Goal: Find specific page/section: Find specific page/section

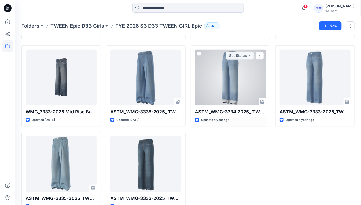
scroll to position [112, 0]
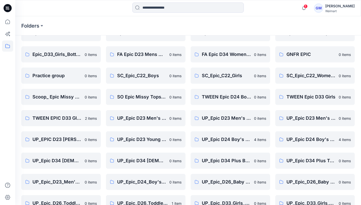
scroll to position [128, 0]
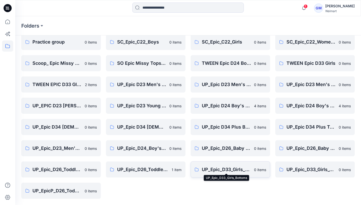
click at [220, 170] on p "UP_Epic_D33_Girls_Bottoms" at bounding box center [226, 169] width 49 height 7
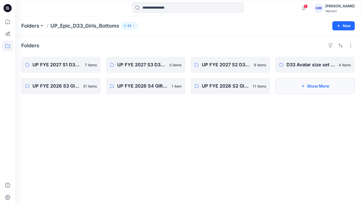
click at [303, 90] on button "Show More" at bounding box center [315, 86] width 80 height 16
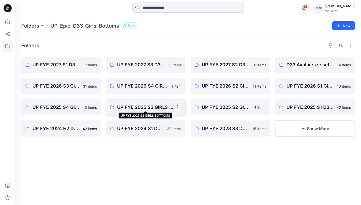
click at [137, 104] on p "UP FYE 2025 S3 GIRLS BOTTOMS" at bounding box center [145, 107] width 56 height 7
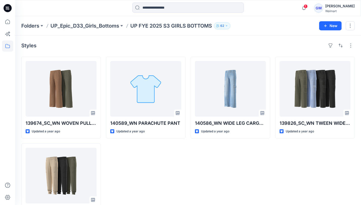
scroll to position [25, 0]
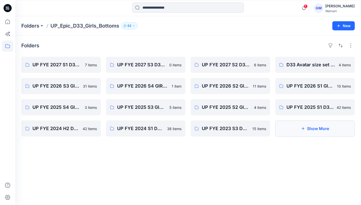
click at [308, 131] on button "Show More" at bounding box center [315, 129] width 80 height 16
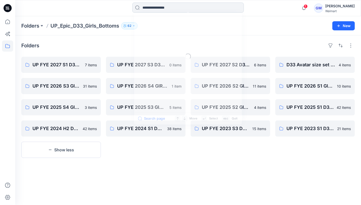
click at [153, 12] on div "Loading... Search page Move Select esc Quit" at bounding box center [188, 8] width 112 height 11
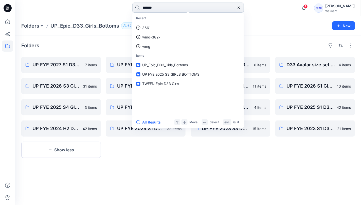
type input "********"
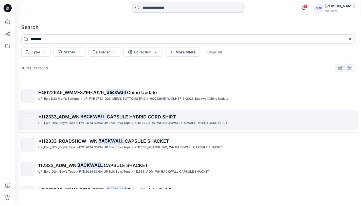
scroll to position [132, 0]
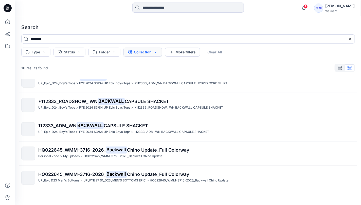
click at [138, 53] on button "Collection" at bounding box center [142, 52] width 39 height 9
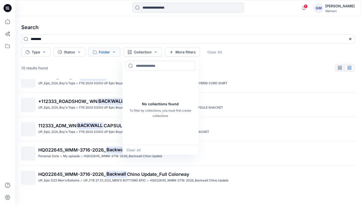
click at [99, 55] on button "Folder" at bounding box center [104, 52] width 32 height 9
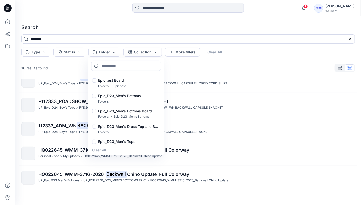
scroll to position [398, 0]
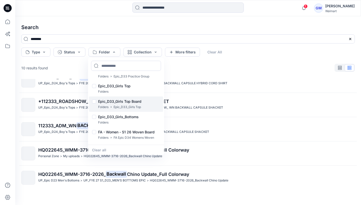
click at [125, 114] on p "Epic_D33_Girls_Bottoms" at bounding box center [118, 117] width 41 height 6
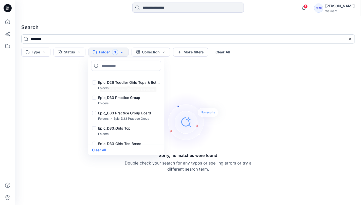
scroll to position [537, 0]
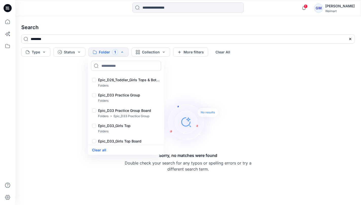
click at [56, 24] on h4 "Search" at bounding box center [188, 27] width 342 height 14
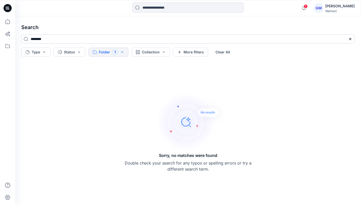
click at [51, 38] on input "********" at bounding box center [188, 38] width 334 height 9
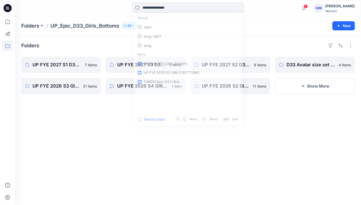
click at [163, 8] on input at bounding box center [188, 8] width 112 height 10
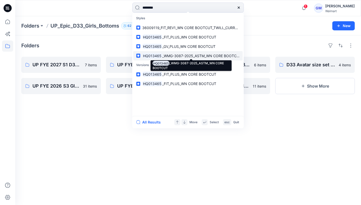
type input "********"
click at [167, 56] on span "_WMG-3087-2025_ASTM_WN CORE BOOTCUT" at bounding box center [201, 56] width 79 height 4
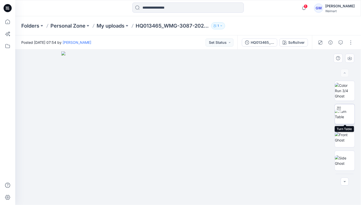
click at [346, 116] on img at bounding box center [345, 114] width 20 height 11
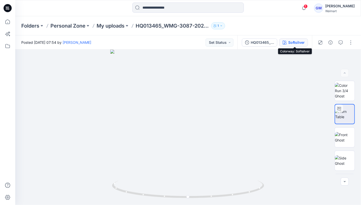
click at [291, 43] on div "Softsilver" at bounding box center [296, 43] width 16 height 6
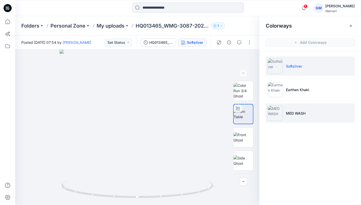
click at [291, 113] on p "MED WASH" at bounding box center [296, 113] width 20 height 5
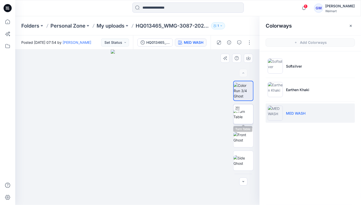
click at [245, 115] on img at bounding box center [243, 114] width 20 height 11
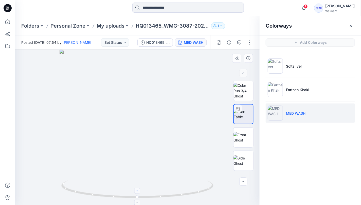
click at [138, 193] on div at bounding box center [138, 191] width 6 height 6
drag, startPoint x: 140, startPoint y: 191, endPoint x: 148, endPoint y: 180, distance: 14.1
click at [140, 191] on div at bounding box center [138, 191] width 6 height 6
drag, startPoint x: 157, startPoint y: 169, endPoint x: 155, endPoint y: 100, distance: 68.5
click at [154, 100] on img at bounding box center [138, 92] width 228 height 228
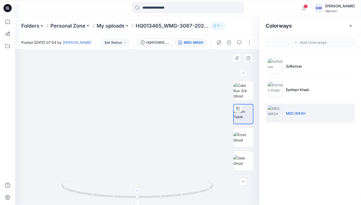
click at [138, 193] on div at bounding box center [138, 191] width 6 height 6
drag, startPoint x: 138, startPoint y: 193, endPoint x: 141, endPoint y: 188, distance: 5.4
click at [138, 193] on div at bounding box center [138, 191] width 6 height 6
drag, startPoint x: 151, startPoint y: 153, endPoint x: 154, endPoint y: 150, distance: 4.5
click at [151, 152] on img at bounding box center [138, 56] width 300 height 300
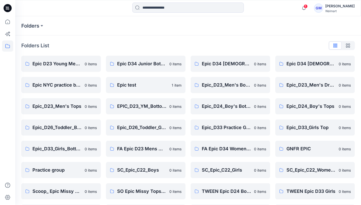
scroll to position [128, 0]
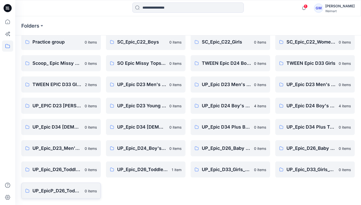
click at [50, 188] on p "UP_EpicP_D26_Toddler Active" at bounding box center [56, 191] width 49 height 7
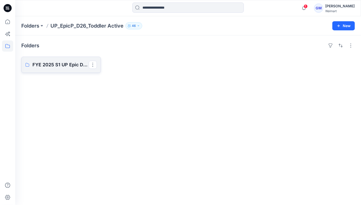
click at [49, 66] on p "FYE 2025 S1 UP Epic D26 Toddler_Active" at bounding box center [60, 64] width 56 height 7
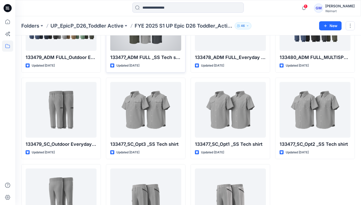
scroll to position [112, 0]
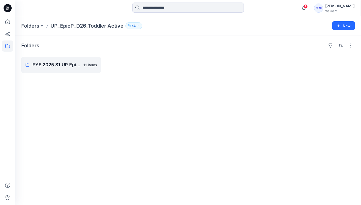
scroll to position [128, 0]
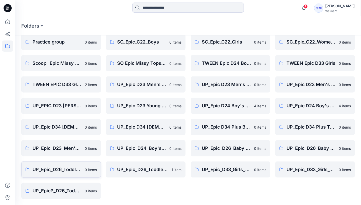
click at [48, 169] on p "UP_Epic_D26_Toddler_Boys Tops & Bottoms" at bounding box center [56, 169] width 49 height 7
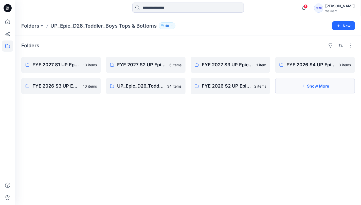
click at [331, 92] on button "Show More" at bounding box center [315, 86] width 80 height 16
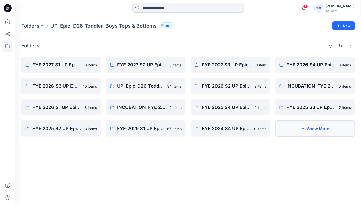
click at [321, 127] on button "Show More" at bounding box center [315, 129] width 80 height 16
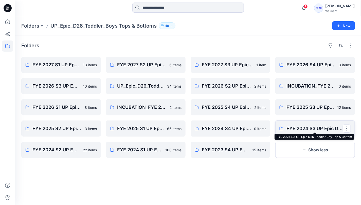
click at [300, 128] on p "FYE 2024 S3 UP Epic D26 Toddler Boy Top & Bottom" at bounding box center [314, 128] width 56 height 7
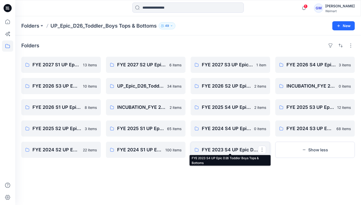
click at [202, 148] on p "FYE 2023 S4 UP Epic D26 Toddler Boys Tops & Bottoms" at bounding box center [230, 150] width 56 height 7
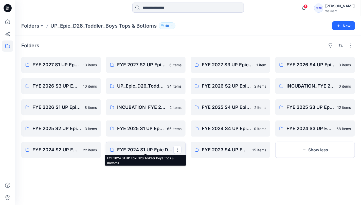
click at [118, 148] on p "FYE 2024 S1 UP Epic D26 Toddler Boys Tops & Bottoms" at bounding box center [145, 150] width 56 height 7
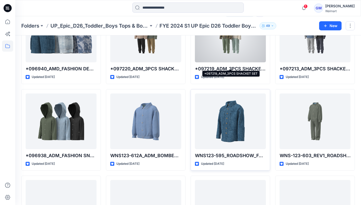
scroll to position [1361, 0]
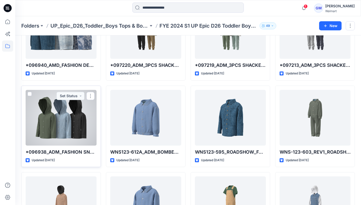
click at [54, 114] on div at bounding box center [61, 118] width 71 height 56
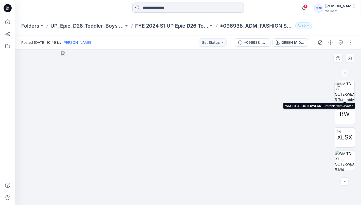
click at [346, 91] on img at bounding box center [345, 91] width 20 height 20
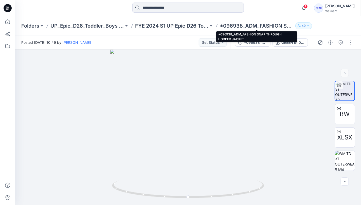
click at [248, 28] on p "*096938_ADM_FASHION SNAP THROUGH HODDED JACKET" at bounding box center [257, 25] width 74 height 7
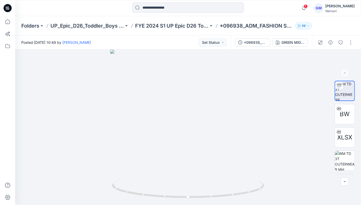
click at [248, 26] on p "*096938_ADM_FASHION SNAP THROUGH HODDED JACKET" at bounding box center [257, 25] width 74 height 7
click at [174, 91] on div at bounding box center [188, 128] width 346 height 156
click at [210, 99] on div at bounding box center [188, 128] width 346 height 156
click at [298, 44] on div "GREEN MIDNIGHT" at bounding box center [292, 43] width 23 height 6
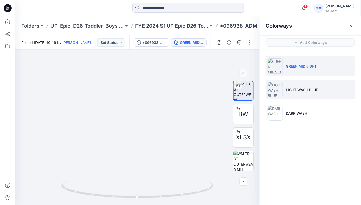
click at [299, 87] on p "LIGHT WASH BLUE" at bounding box center [302, 89] width 32 height 5
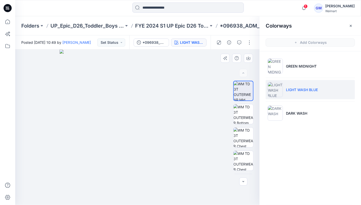
click at [133, 121] on img at bounding box center [138, 128] width 156 height 156
click at [240, 163] on img at bounding box center [243, 161] width 20 height 20
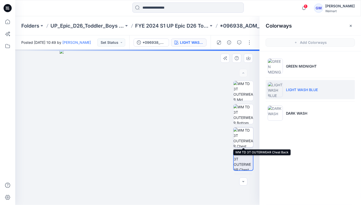
click at [242, 135] on img at bounding box center [243, 138] width 20 height 20
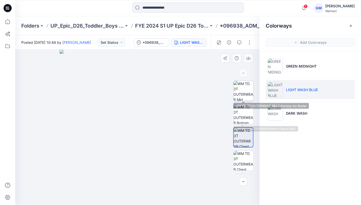
click at [243, 93] on img at bounding box center [243, 91] width 20 height 20
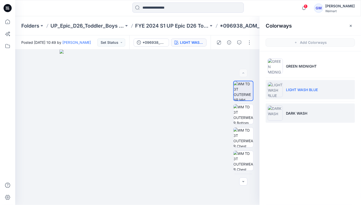
click at [292, 113] on p "DARK WASH" at bounding box center [296, 113] width 21 height 5
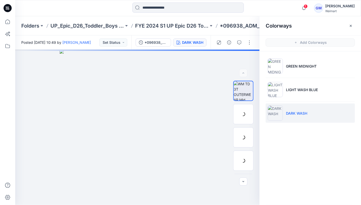
drag, startPoint x: 297, startPoint y: 112, endPoint x: 295, endPoint y: 114, distance: 3.2
click at [298, 111] on p "DARK WASH" at bounding box center [296, 113] width 21 height 5
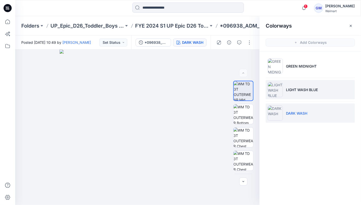
click at [304, 92] on li "LIGHT WASH BLUE" at bounding box center [310, 89] width 89 height 19
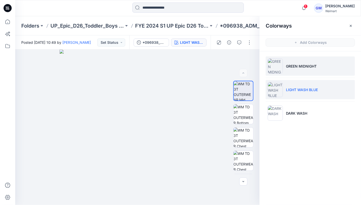
click at [295, 69] on li "GREEN MIDNIGHT" at bounding box center [310, 66] width 89 height 19
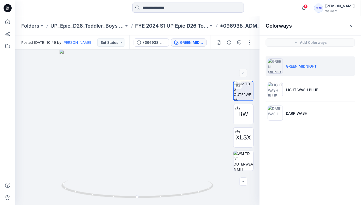
click at [293, 64] on p "GREEN MIDNIGHT" at bounding box center [301, 66] width 31 height 5
click at [139, 191] on div at bounding box center [138, 191] width 6 height 6
click at [140, 189] on icon at bounding box center [137, 190] width 153 height 19
click at [140, 189] on foreignobject at bounding box center [138, 191] width 6 height 6
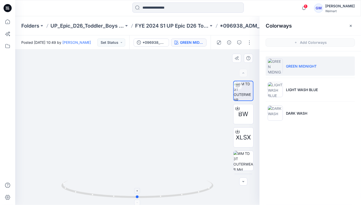
click at [140, 189] on icon at bounding box center [137, 190] width 153 height 19
drag, startPoint x: 140, startPoint y: 189, endPoint x: 140, endPoint y: 193, distance: 3.8
click at [140, 189] on foreignobject at bounding box center [138, 191] width 6 height 6
click at [139, 191] on icon at bounding box center [137, 191] width 3 height 3
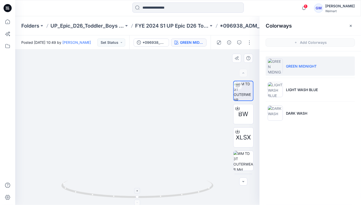
click at [138, 191] on icon at bounding box center [137, 191] width 3 height 3
click at [139, 190] on icon at bounding box center [137, 191] width 3 height 3
drag, startPoint x: 157, startPoint y: 121, endPoint x: 153, endPoint y: 131, distance: 11.4
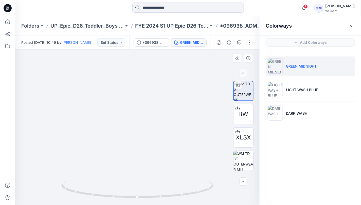
click at [153, 131] on img at bounding box center [138, 115] width 228 height 181
click at [139, 191] on icon at bounding box center [137, 191] width 3 height 3
click at [139, 190] on div at bounding box center [138, 191] width 6 height 6
click at [139, 190] on icon at bounding box center [137, 191] width 3 height 3
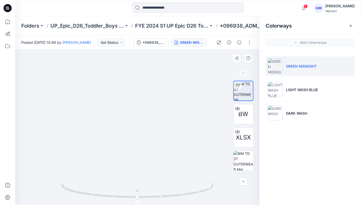
click at [138, 191] on icon at bounding box center [137, 191] width 3 height 3
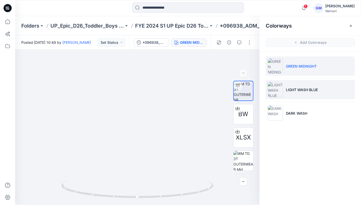
click at [298, 92] on p "LIGHT WASH BLUE" at bounding box center [302, 89] width 32 height 5
click at [299, 91] on p "LIGHT WASH BLUE" at bounding box center [302, 89] width 32 height 5
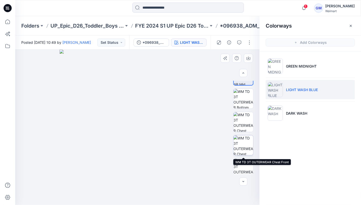
scroll to position [19, 0]
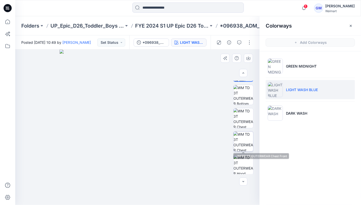
click at [245, 136] on img at bounding box center [243, 142] width 20 height 20
click at [195, 85] on img at bounding box center [138, 128] width 156 height 156
click at [132, 189] on img at bounding box center [138, 128] width 156 height 156
drag, startPoint x: 130, startPoint y: 190, endPoint x: 136, endPoint y: 192, distance: 6.4
click at [130, 190] on img at bounding box center [138, 128] width 156 height 156
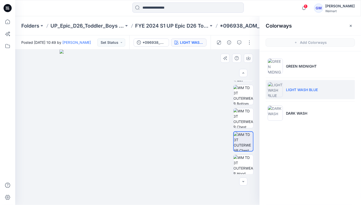
click at [157, 178] on img at bounding box center [138, 128] width 156 height 156
click at [241, 116] on img at bounding box center [243, 119] width 20 height 20
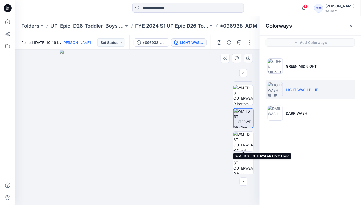
drag, startPoint x: 241, startPoint y: 146, endPoint x: 229, endPoint y: 143, distance: 11.9
click at [240, 146] on img at bounding box center [243, 142] width 20 height 20
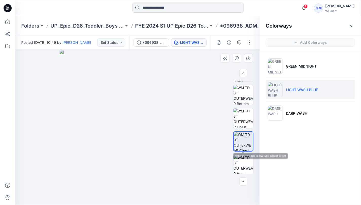
click at [144, 133] on img at bounding box center [138, 128] width 156 height 156
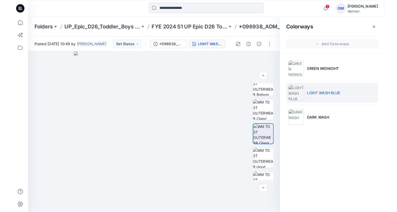
scroll to position [32, 0]
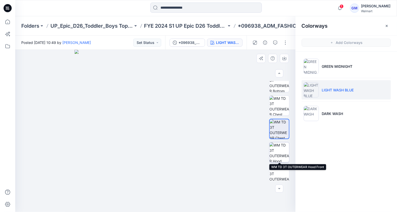
click at [275, 153] on img at bounding box center [279, 152] width 20 height 20
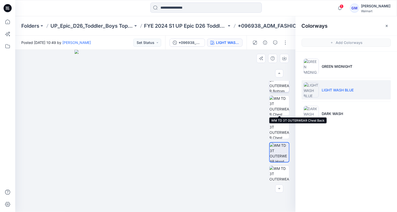
drag, startPoint x: 282, startPoint y: 91, endPoint x: 282, endPoint y: 86, distance: 4.6
click at [282, 90] on img at bounding box center [279, 82] width 20 height 20
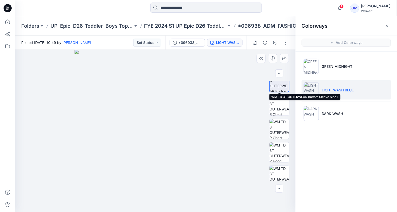
click at [282, 86] on img at bounding box center [279, 82] width 19 height 19
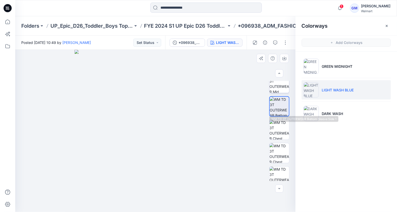
scroll to position [1, 0]
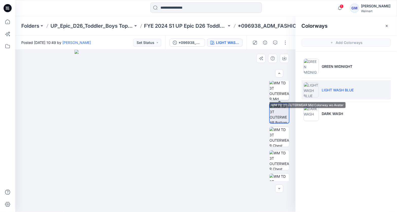
click at [279, 85] on img at bounding box center [279, 90] width 20 height 20
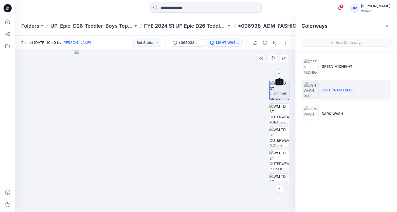
click at [278, 73] on icon "button" at bounding box center [279, 73] width 4 height 4
click at [281, 110] on img at bounding box center [279, 114] width 20 height 20
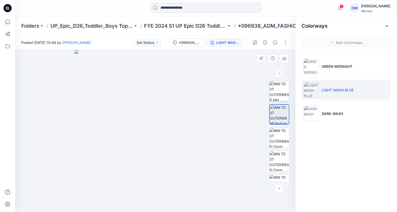
click at [278, 87] on img at bounding box center [279, 91] width 20 height 20
drag, startPoint x: 154, startPoint y: 114, endPoint x: 158, endPoint y: 115, distance: 4.1
click at [158, 115] on img at bounding box center [156, 131] width 162 height 162
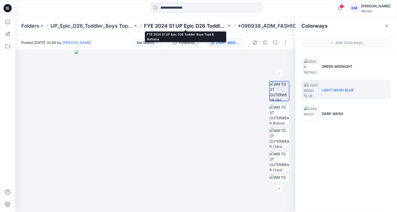
click at [183, 27] on p "FYE 2024 S1 UP Epic D26 Toddler Boys Tops & Bottoms" at bounding box center [185, 25] width 83 height 7
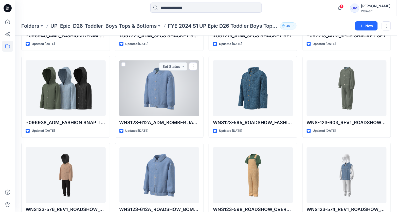
scroll to position [1382, 0]
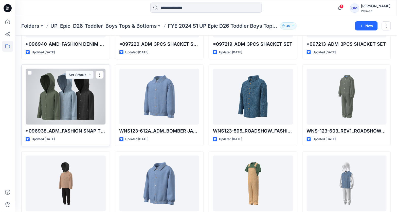
click at [64, 104] on div at bounding box center [66, 97] width 80 height 56
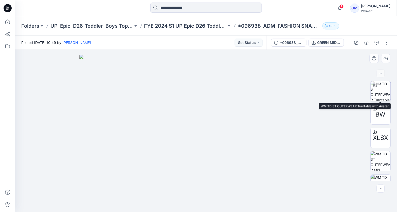
click at [361, 94] on img at bounding box center [381, 91] width 20 height 20
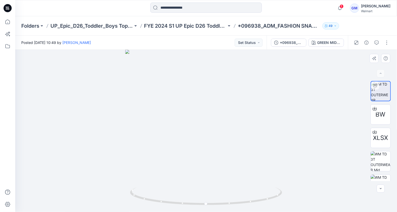
click at [200, 129] on div at bounding box center [206, 131] width 382 height 162
click at [207, 198] on icon at bounding box center [206, 197] width 3 height 3
drag, startPoint x: 208, startPoint y: 198, endPoint x: 211, endPoint y: 187, distance: 11.1
click at [208, 198] on icon at bounding box center [206, 197] width 3 height 3
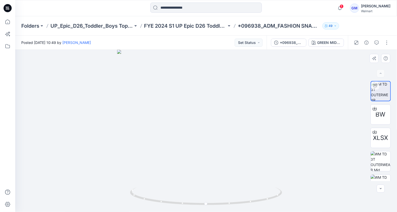
drag, startPoint x: 220, startPoint y: 117, endPoint x: 207, endPoint y: 180, distance: 64.2
click at [216, 141] on img at bounding box center [206, 131] width 178 height 162
click at [207, 199] on div at bounding box center [206, 198] width 6 height 6
click at [209, 198] on div at bounding box center [206, 198] width 6 height 6
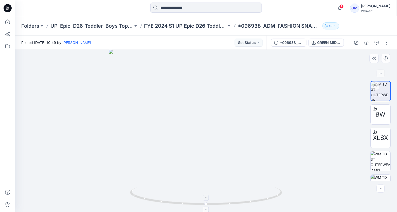
click at [209, 198] on div at bounding box center [206, 198] width 6 height 6
click at [209, 197] on div at bounding box center [206, 198] width 6 height 6
